Goal: Connect with others

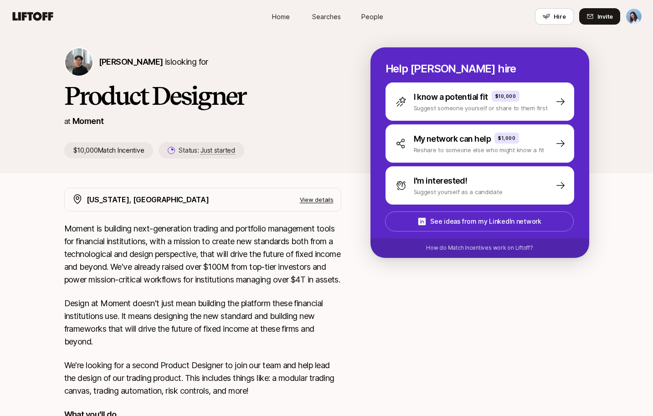
click at [82, 62] on img at bounding box center [78, 61] width 27 height 27
click at [116, 61] on span "[PERSON_NAME]" at bounding box center [131, 62] width 64 height 10
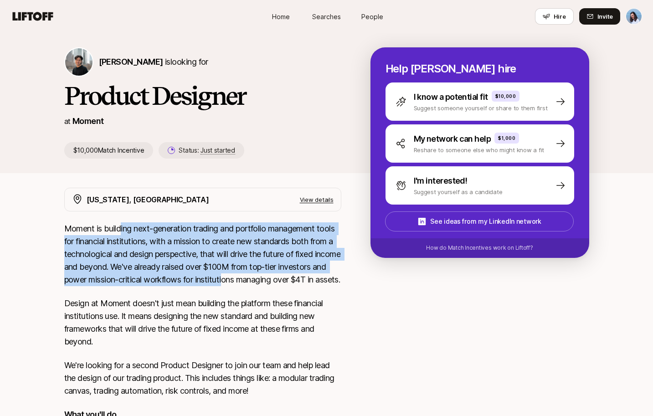
drag, startPoint x: 139, startPoint y: 234, endPoint x: 294, endPoint y: 288, distance: 164.1
click at [286, 286] on p "Moment is building next-generation trading and portfolio management tools for f…" at bounding box center [202, 254] width 277 height 64
click at [298, 286] on p "Moment is building next-generation trading and portfolio management tools for f…" at bounding box center [202, 254] width 277 height 64
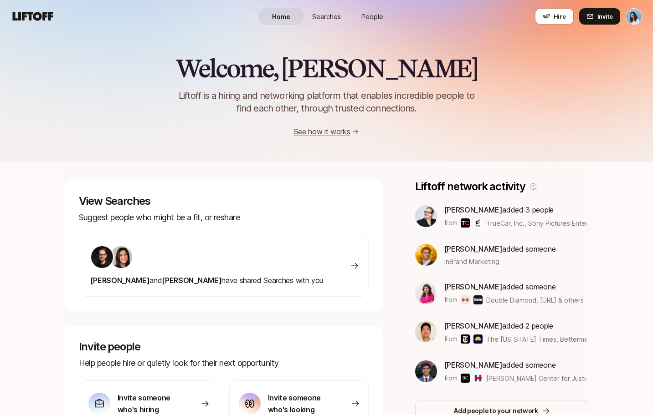
click at [336, 12] on span "Searches" at bounding box center [326, 17] width 29 height 10
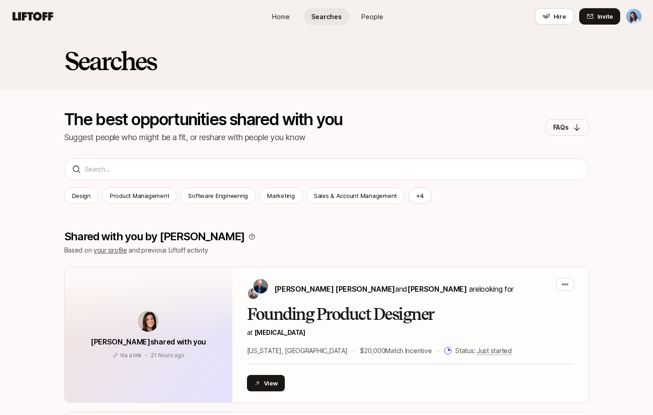
click at [373, 23] on link "People" at bounding box center [372, 16] width 46 height 17
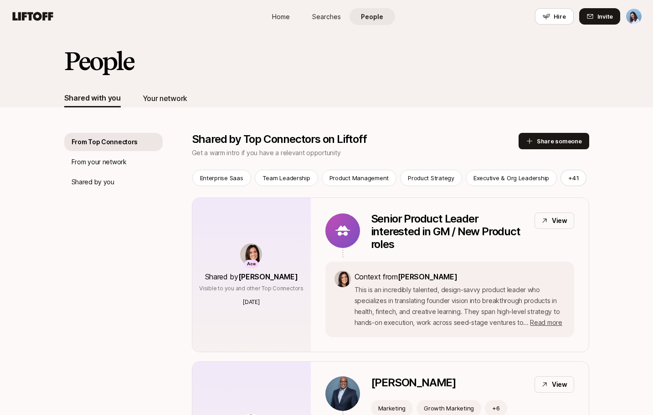
click at [177, 100] on div "Your network" at bounding box center [165, 98] width 45 height 12
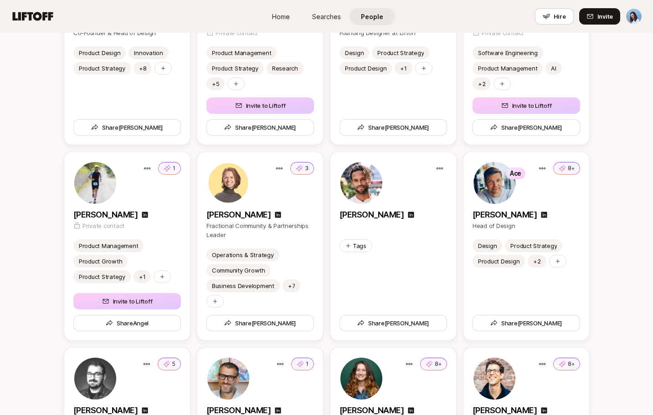
scroll to position [2248, 0]
